Goal: Information Seeking & Learning: Learn about a topic

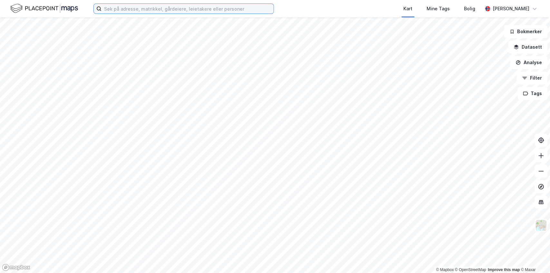
click at [119, 9] on input at bounding box center [187, 9] width 172 height 10
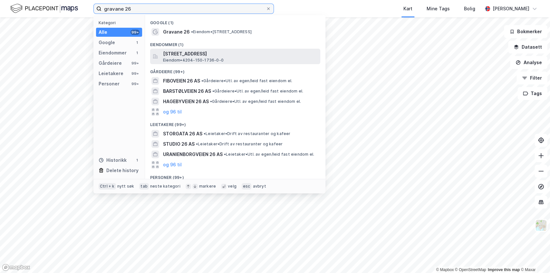
type input "gravane 26"
click at [175, 60] on span "Eiendom • 4204-150-1736-0-0" at bounding box center [193, 60] width 61 height 5
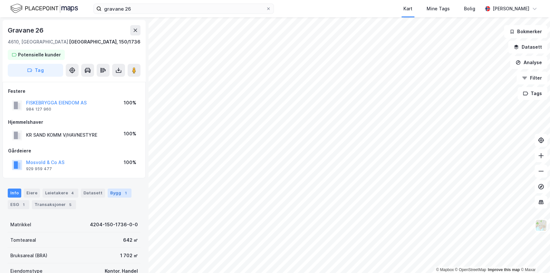
click at [109, 192] on div "Bygg 1" at bounding box center [120, 192] width 24 height 9
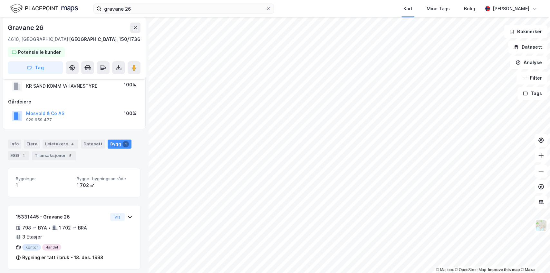
scroll to position [52, 0]
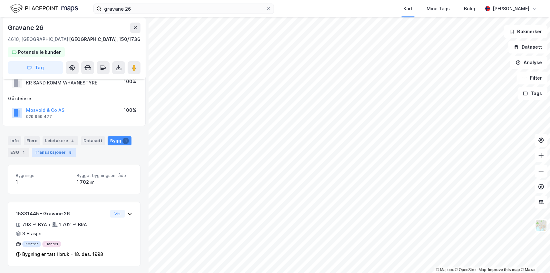
click at [57, 151] on div "Transaksjoner 5" at bounding box center [54, 152] width 44 height 9
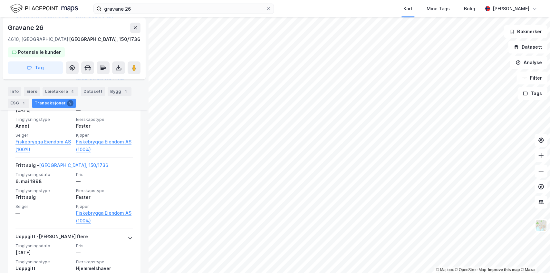
scroll to position [511, 0]
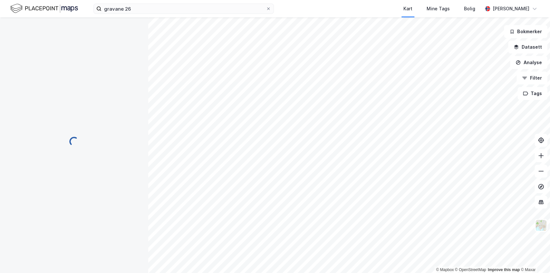
scroll to position [25, 0]
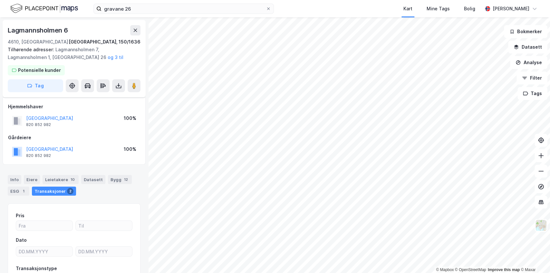
scroll to position [25, 0]
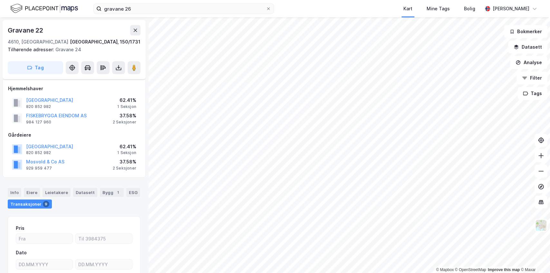
scroll to position [25, 0]
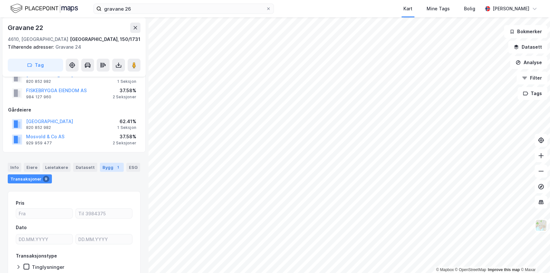
click at [108, 164] on div "Bygg 1" at bounding box center [112, 167] width 24 height 9
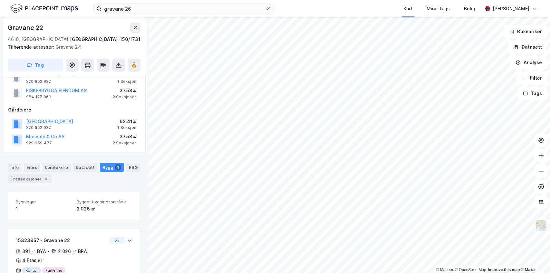
scroll to position [52, 0]
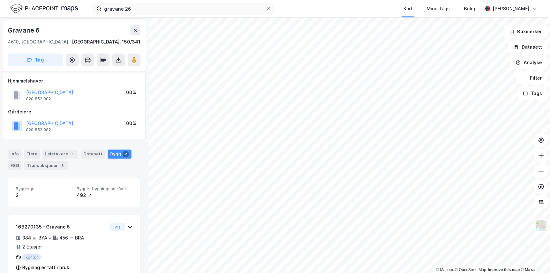
scroll to position [52, 0]
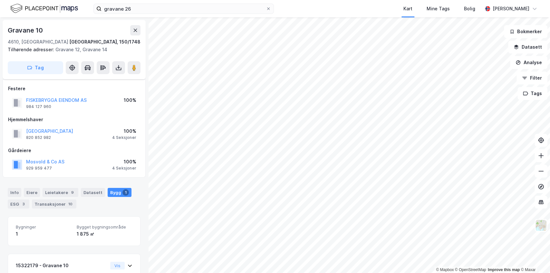
scroll to position [52, 0]
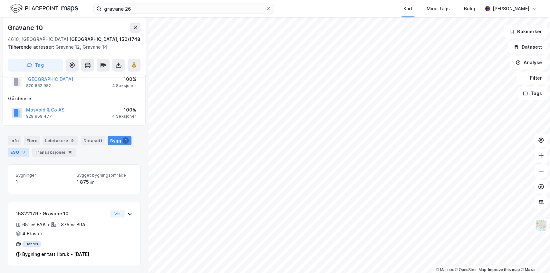
click at [21, 153] on div "3" at bounding box center [23, 152] width 6 height 6
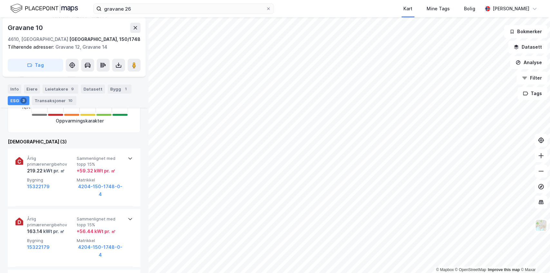
scroll to position [224, 0]
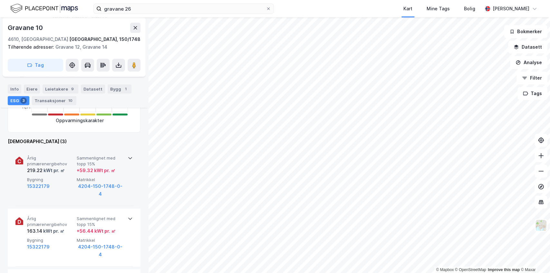
click at [128, 155] on icon at bounding box center [130, 157] width 5 height 5
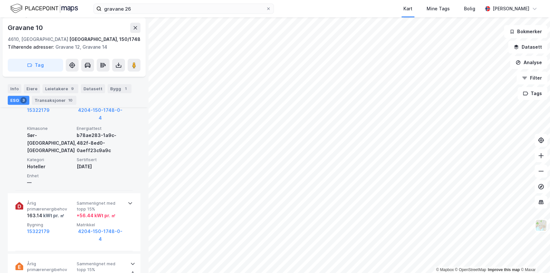
scroll to position [301, 0]
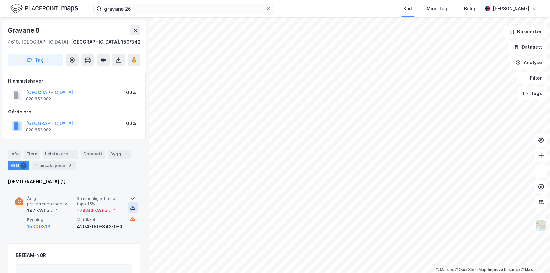
click at [131, 206] on icon at bounding box center [132, 207] width 5 height 5
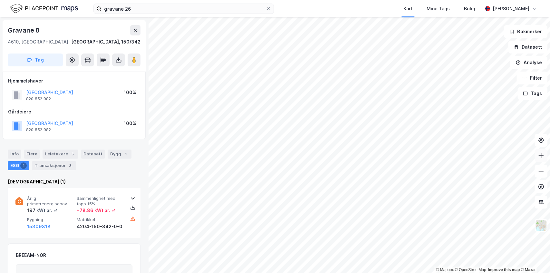
click at [542, 160] on button at bounding box center [540, 155] width 13 height 13
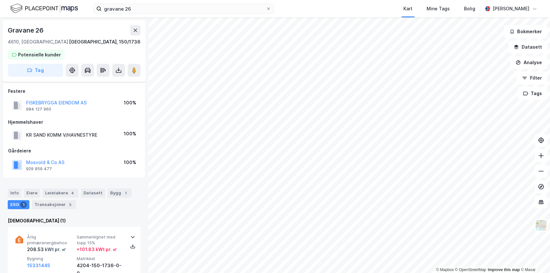
scroll to position [152, 0]
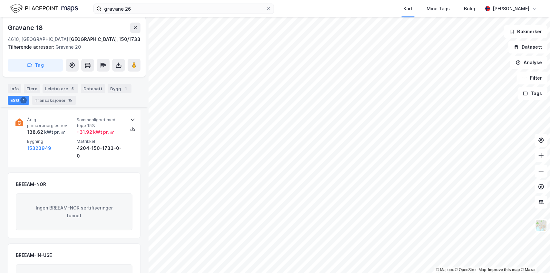
scroll to position [110, 0]
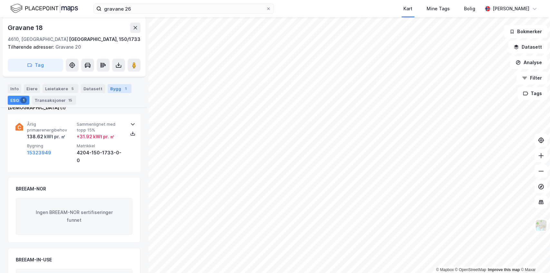
click at [112, 91] on div "Bygg 1" at bounding box center [120, 88] width 24 height 9
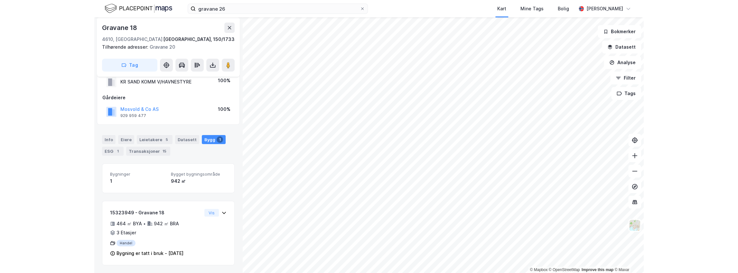
scroll to position [50, 0]
